Goal: Task Accomplishment & Management: Manage account settings

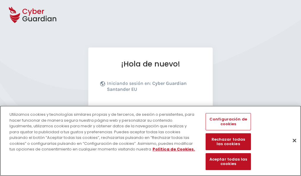
scroll to position [73, 0]
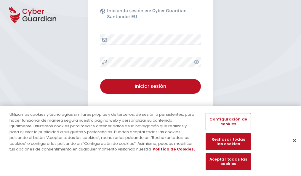
click at [292, 147] on button "Cerrar" at bounding box center [294, 140] width 13 height 13
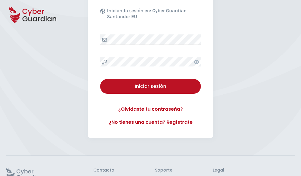
scroll to position [115, 0]
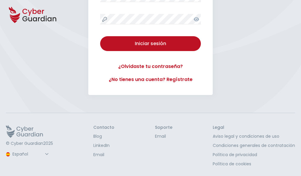
click at [100, 36] on button "Iniciar sesión" at bounding box center [150, 43] width 101 height 15
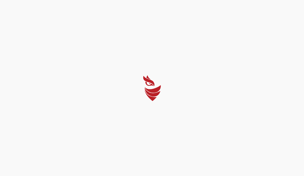
select select "Português (BR)"
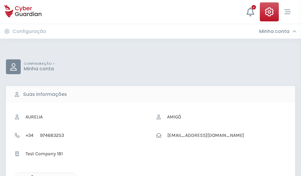
click at [31, 175] on icon "button" at bounding box center [30, 177] width 5 height 5
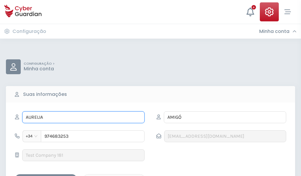
click at [83, 117] on input "AURELIA" at bounding box center [83, 117] width 123 height 12
type input "A"
type input "Sancho"
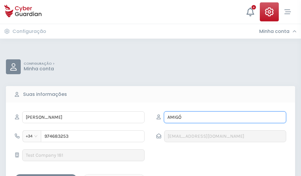
click at [225, 117] on input "AMIGÓ" at bounding box center [225, 117] width 123 height 12
type input "A"
type input "Baró"
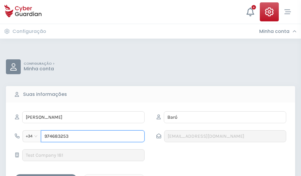
click at [93, 136] on input "974683253" at bounding box center [93, 136] width 104 height 12
type input "9"
type input "873001895"
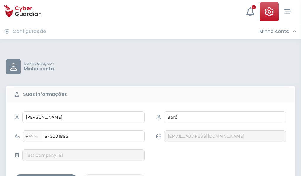
click at [46, 176] on div "Salvar alterações" at bounding box center [45, 179] width 53 height 7
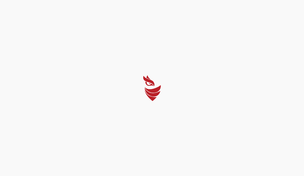
select select "Português (BR)"
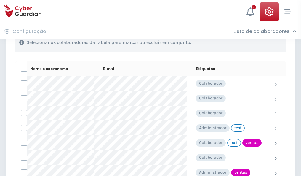
scroll to position [269, 0]
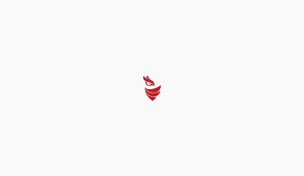
select select "Português (BR)"
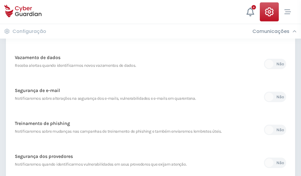
scroll to position [312, 0]
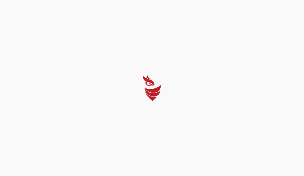
select select "Português (BR)"
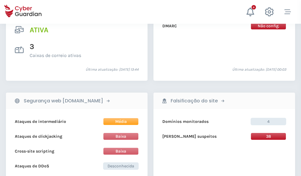
scroll to position [603, 0]
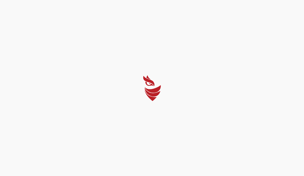
select select "Português (BR)"
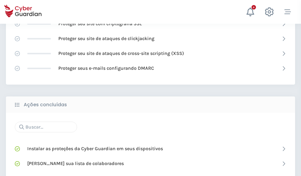
scroll to position [395, 0]
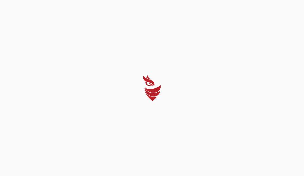
select select "Português (BR)"
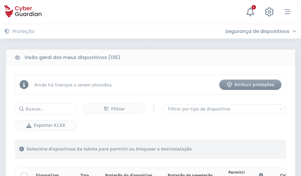
scroll to position [524, 0]
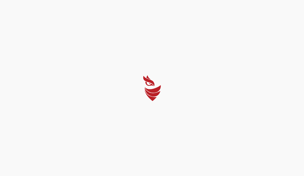
select select "Português (BR)"
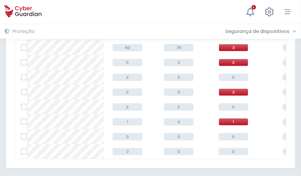
scroll to position [275, 0]
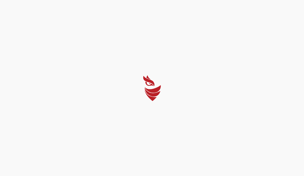
select select "Português (BR)"
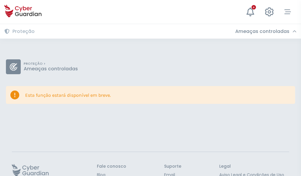
scroll to position [39, 0]
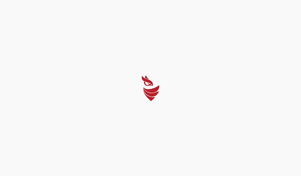
select select "Português (BR)"
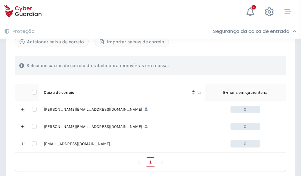
scroll to position [275, 0]
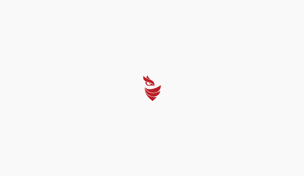
select select "Português (BR)"
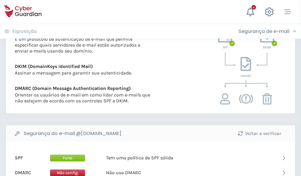
scroll to position [320, 0]
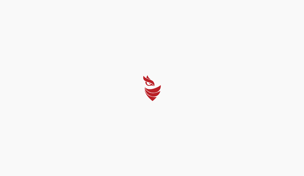
select select "Português (BR)"
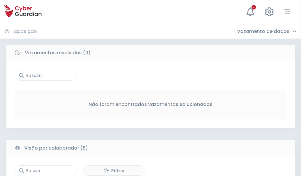
scroll to position [505, 0]
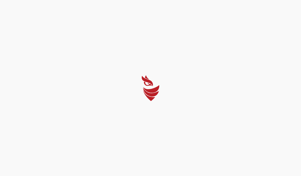
select select "Português (BR)"
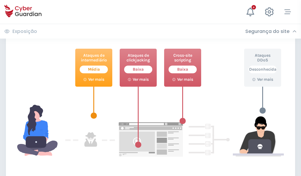
scroll to position [323, 0]
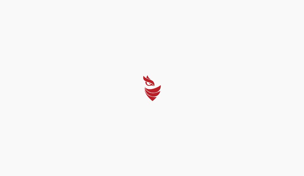
select select "Português (BR)"
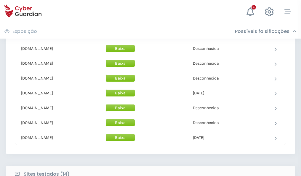
scroll to position [578, 0]
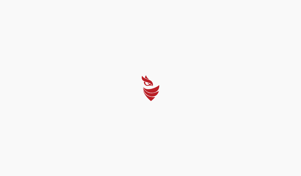
select select "Português (BR)"
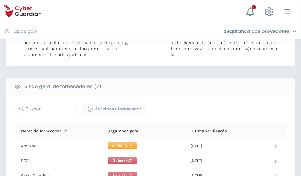
scroll to position [391, 0]
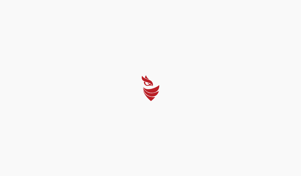
select select "Português (BR)"
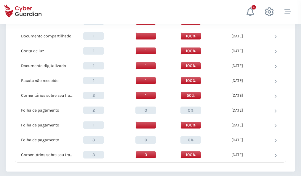
scroll to position [615, 0]
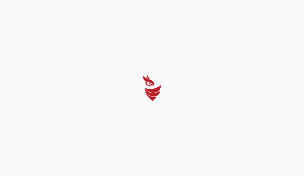
select select "Português (BR)"
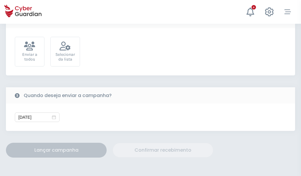
scroll to position [217, 0]
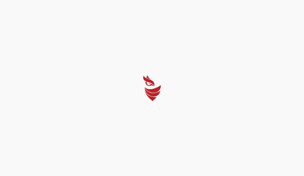
select select "Português (BR)"
